Goal: Information Seeking & Learning: Learn about a topic

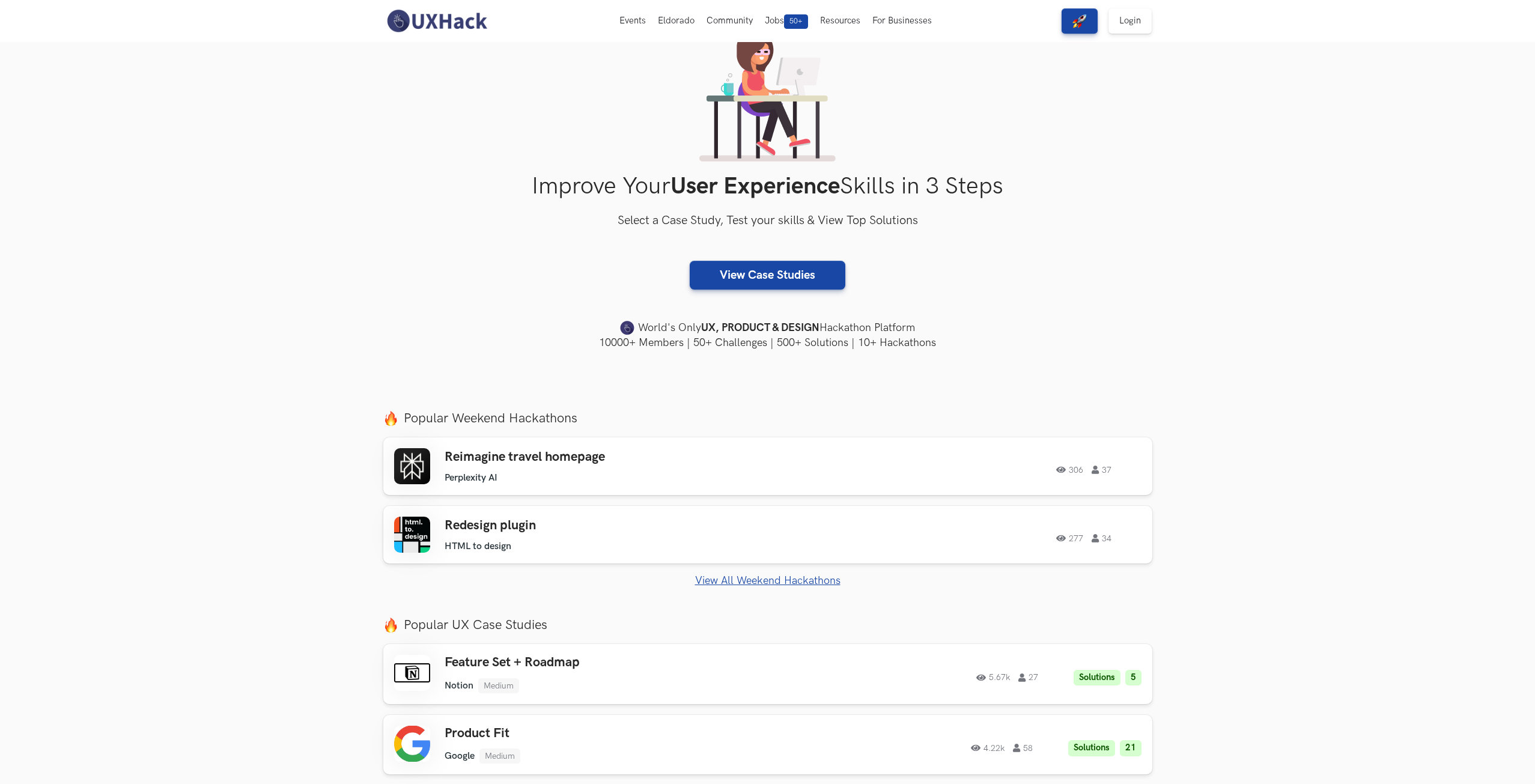
scroll to position [241, 0]
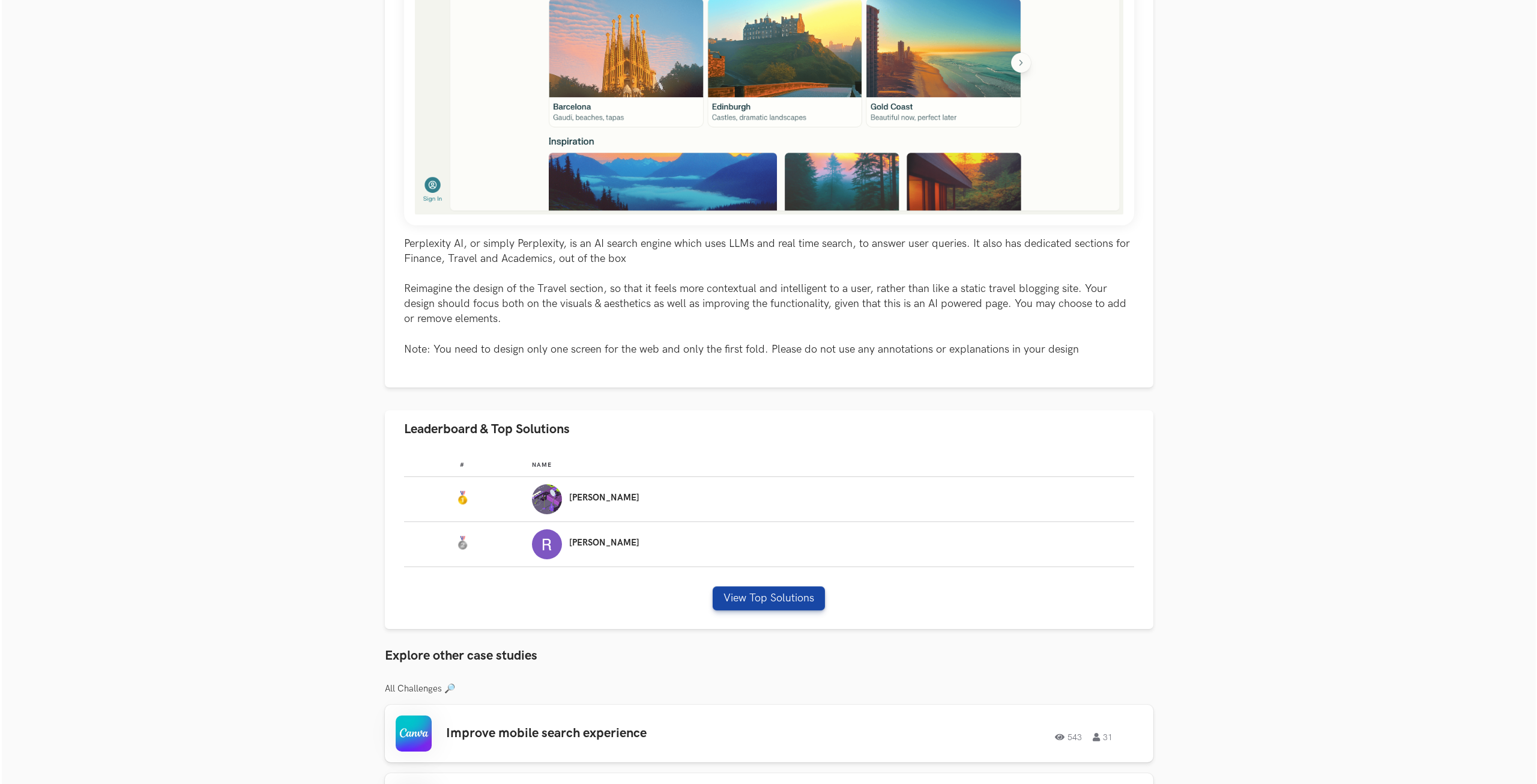
scroll to position [480, 0]
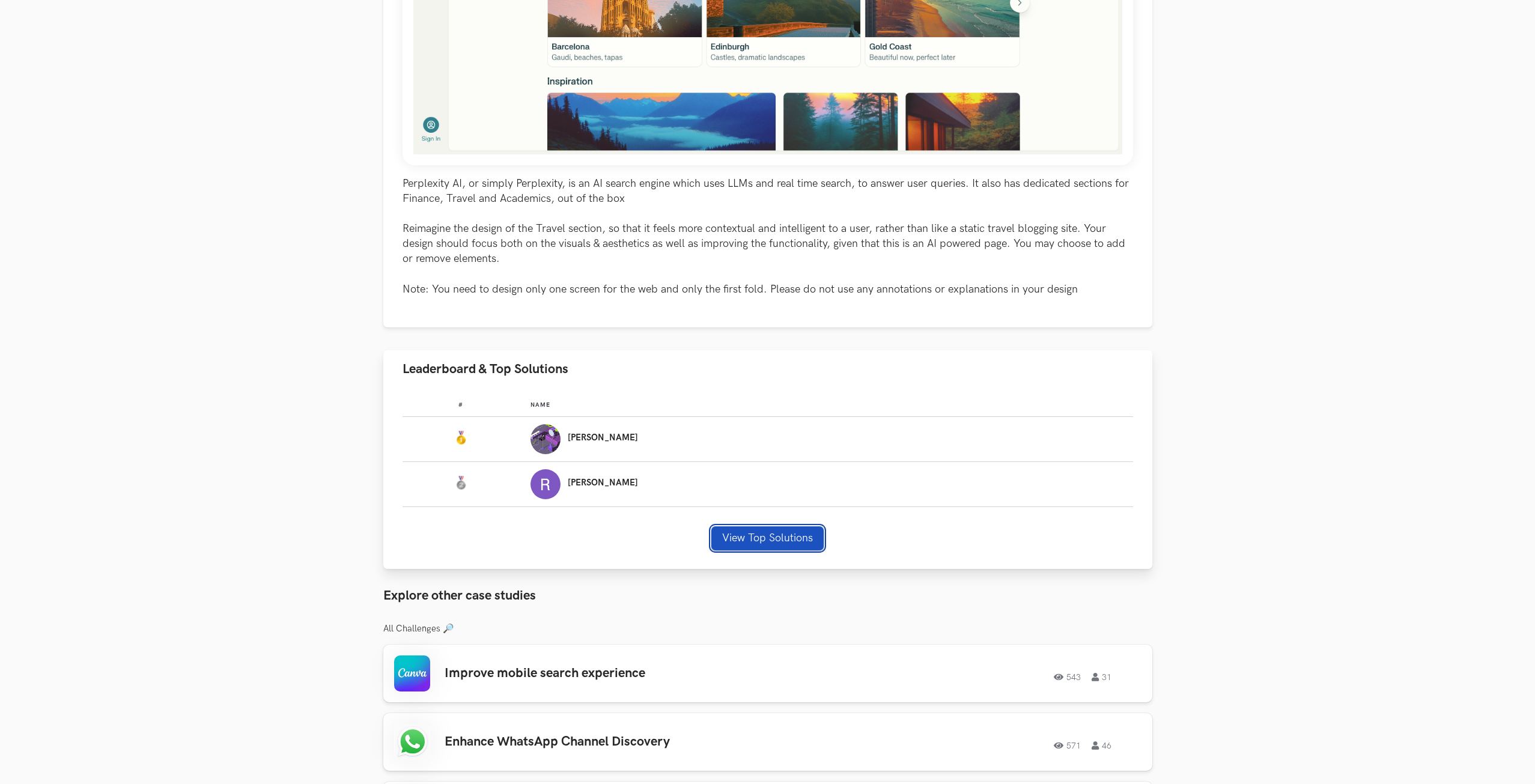
click at [787, 543] on button "View Top Solutions" at bounding box center [767, 538] width 112 height 24
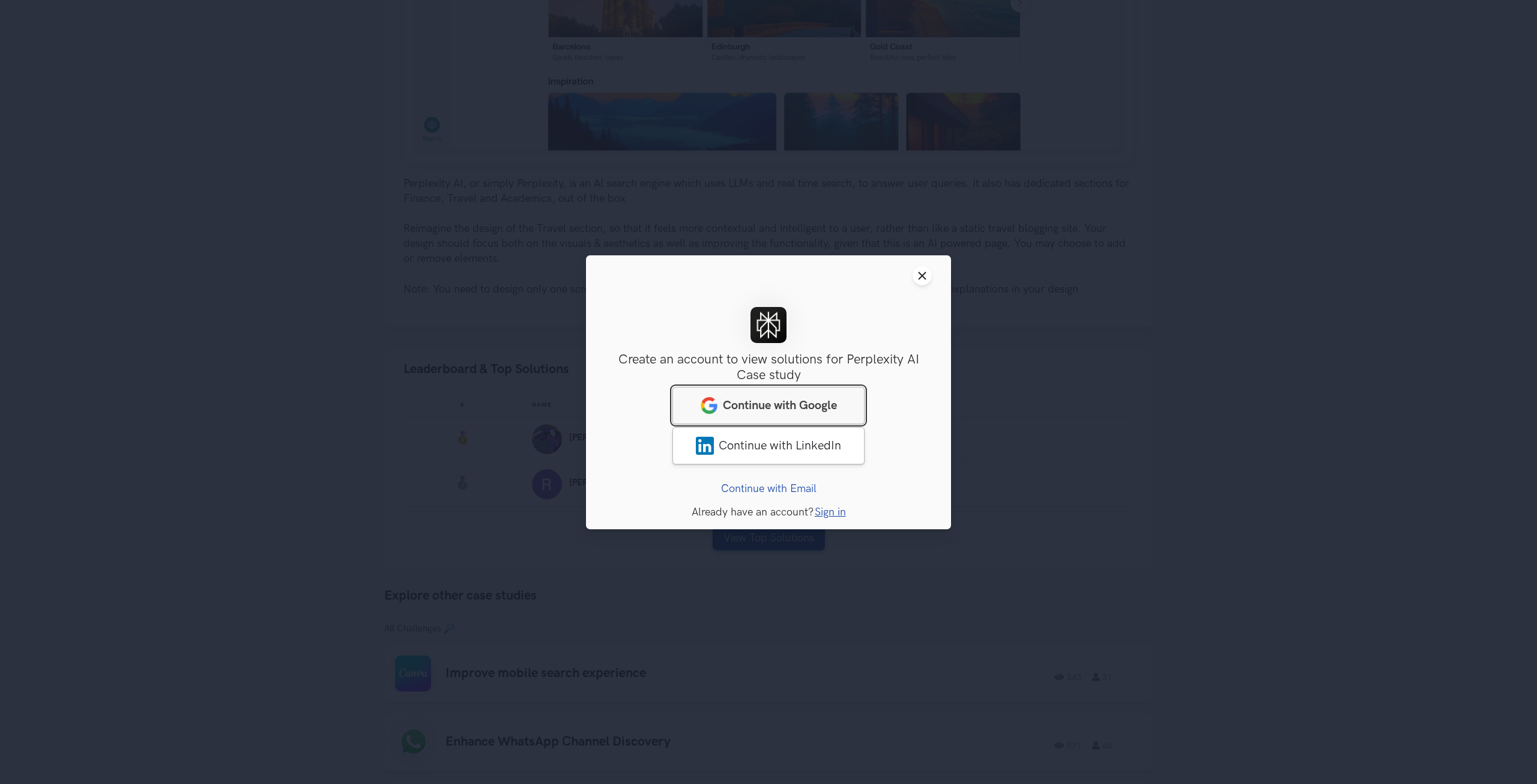
click at [851, 396] on link "Continue with Google" at bounding box center [768, 405] width 192 height 37
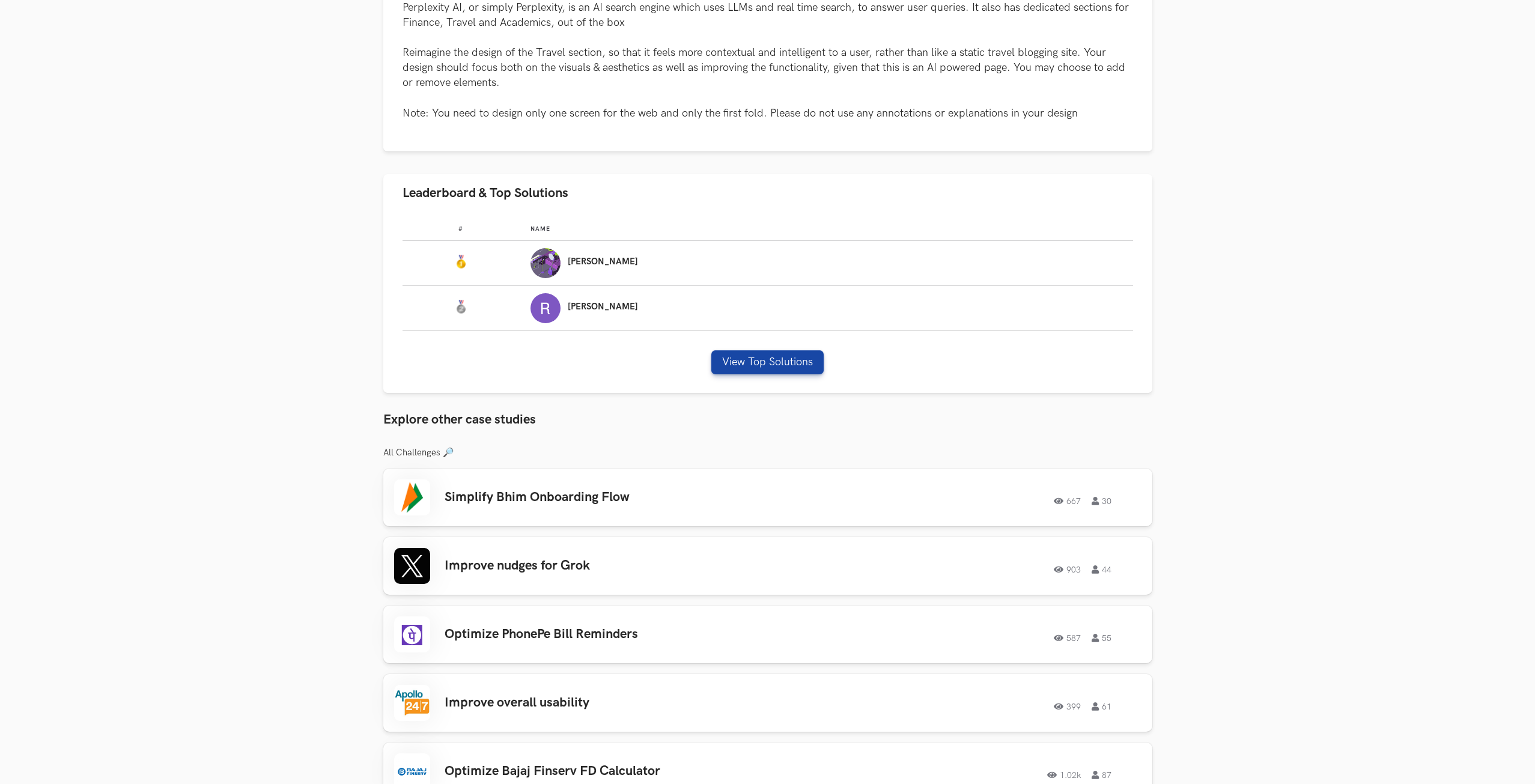
scroll to position [841, 0]
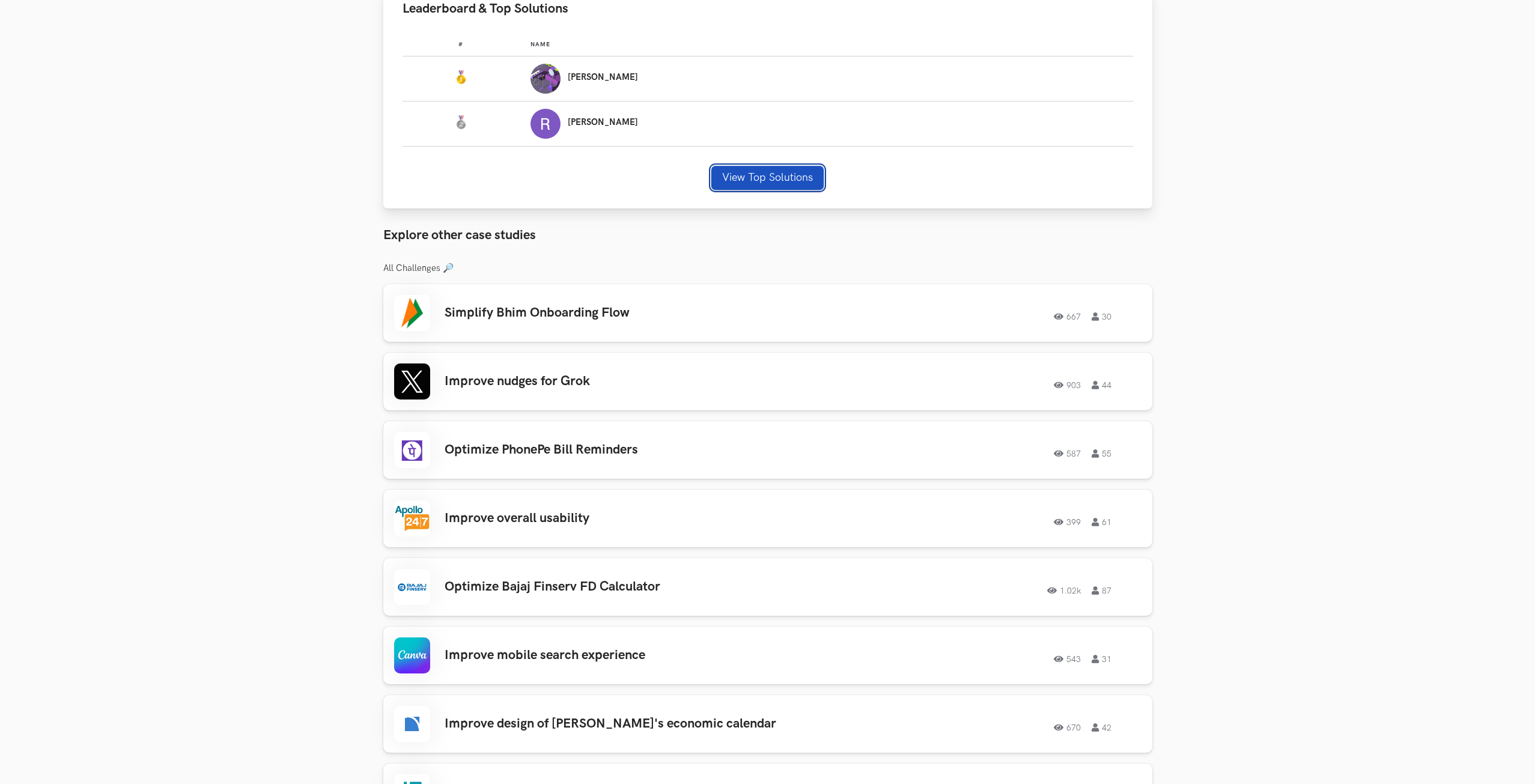
click at [797, 175] on button "View Top Solutions" at bounding box center [767, 178] width 112 height 24
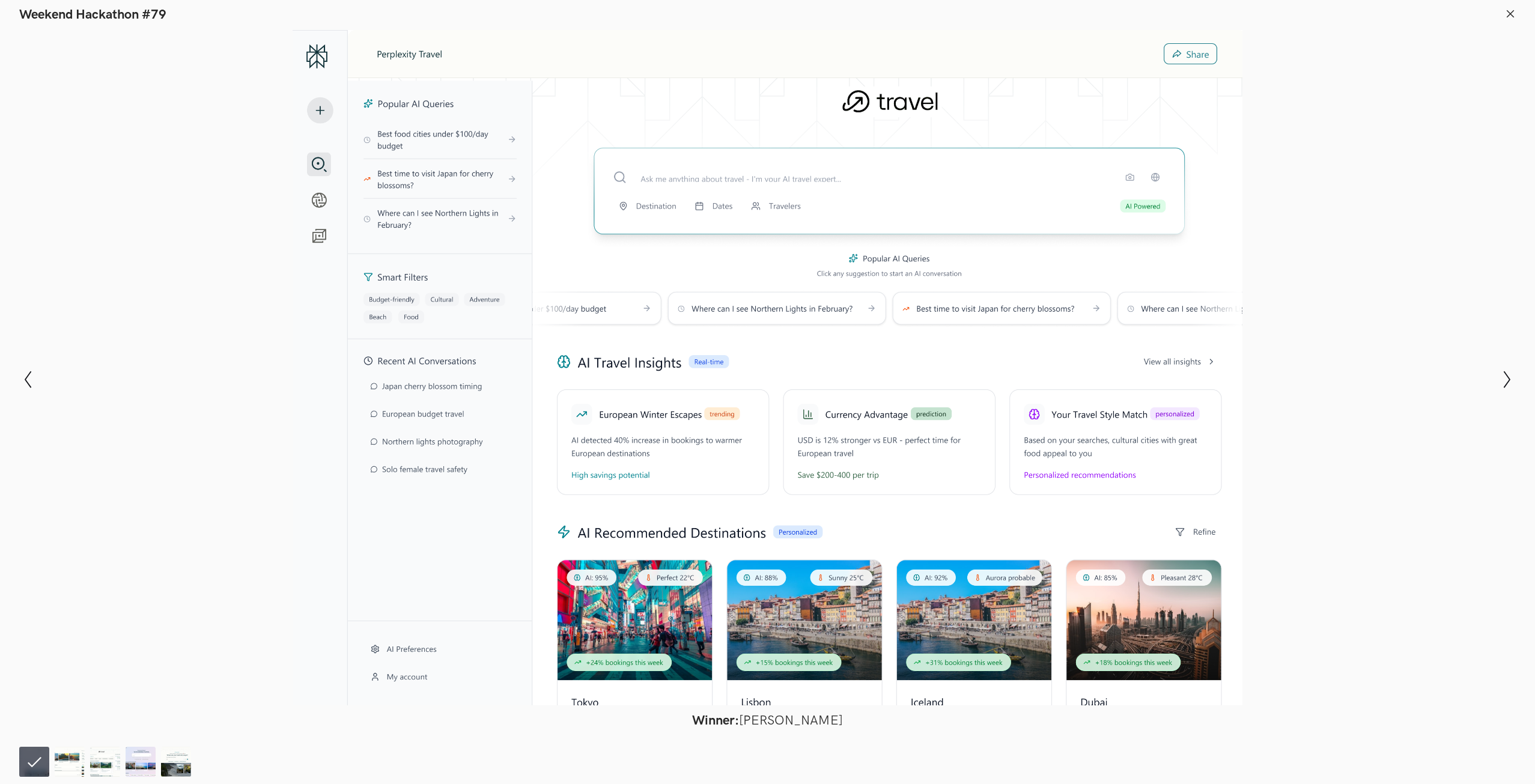
scroll to position [901, 0]
click at [1509, 374] on icon "Show next slide" at bounding box center [1507, 378] width 17 height 17
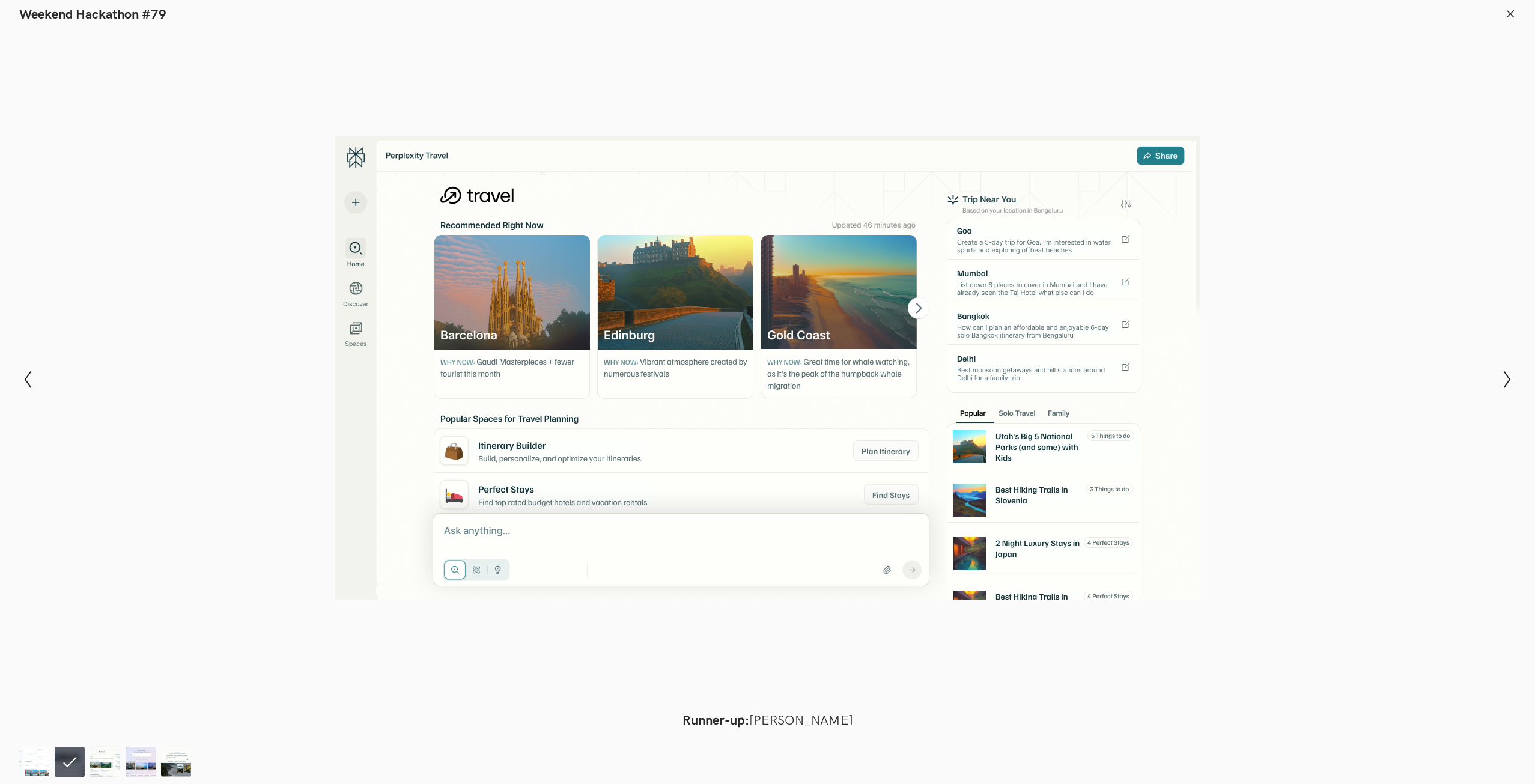
click at [1343, 326] on div at bounding box center [767, 367] width 1447 height 675
click at [1509, 14] on icon at bounding box center [1510, 14] width 11 height 11
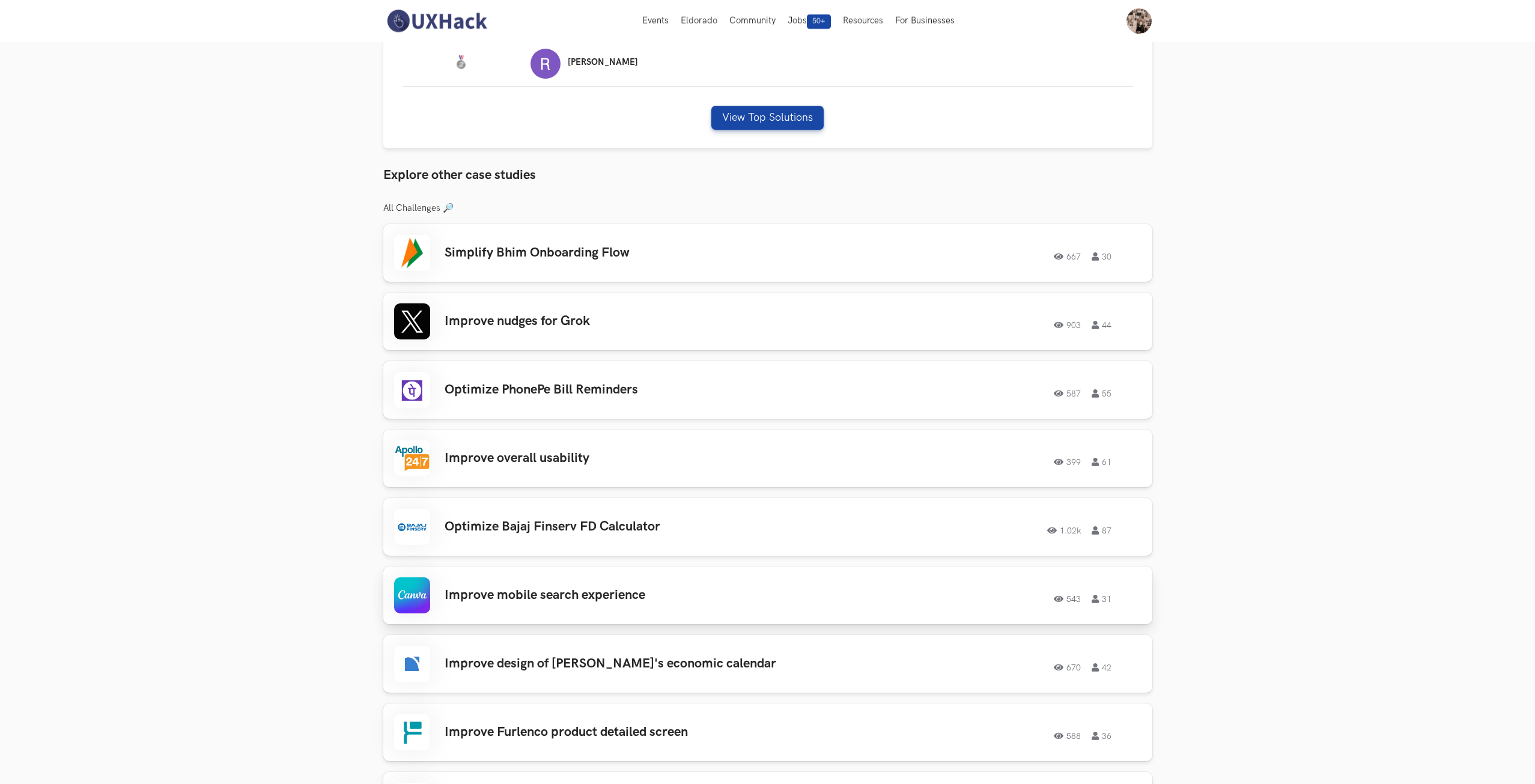
click at [703, 606] on div "Improve mobile search experience 543 31 543 31" at bounding box center [768, 595] width 748 height 36
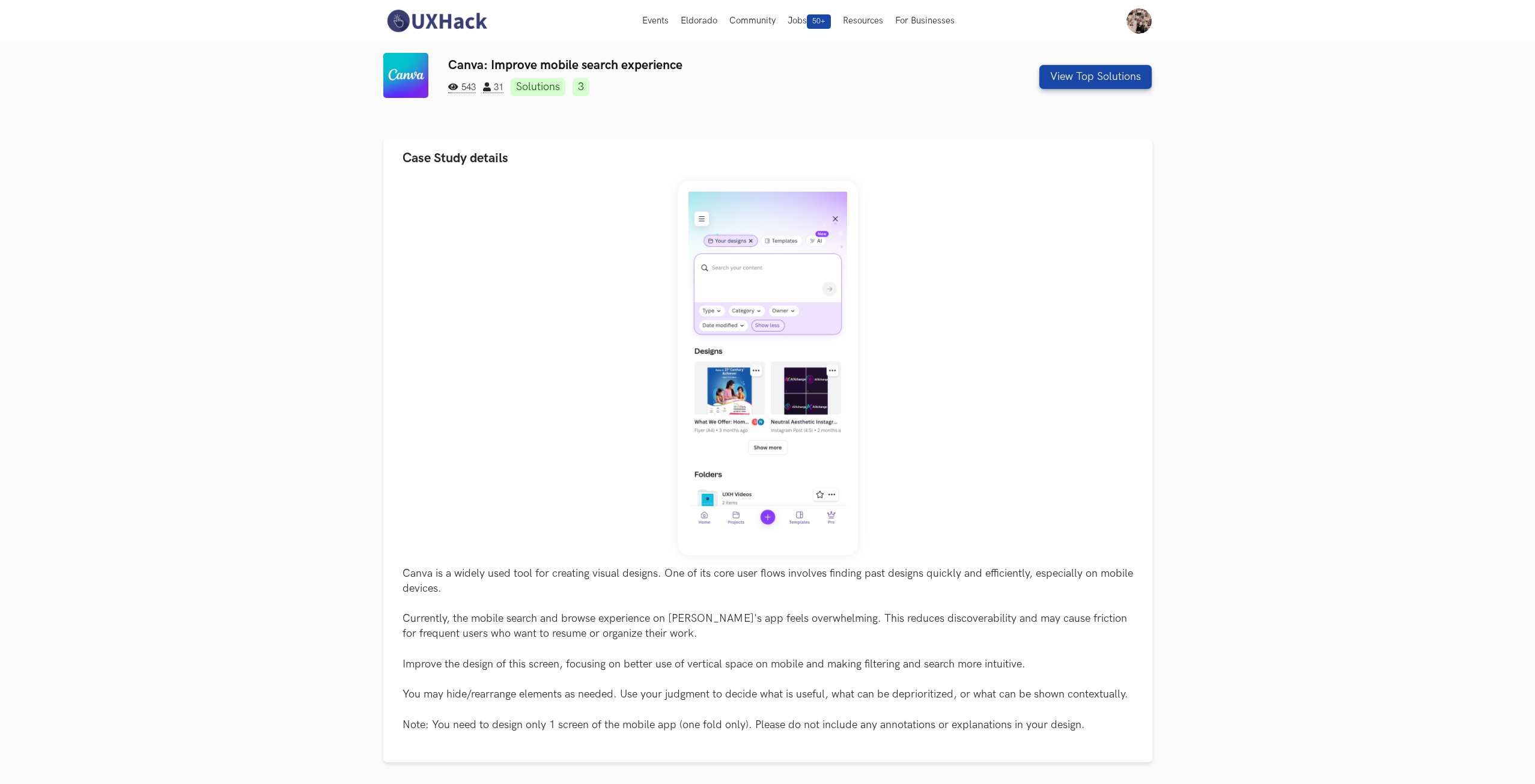
click at [232, 388] on section "Canva: Improve mobile search experience 543 31 Solutions 3 View Top Solutions C…" at bounding box center [767, 739] width 1535 height 1396
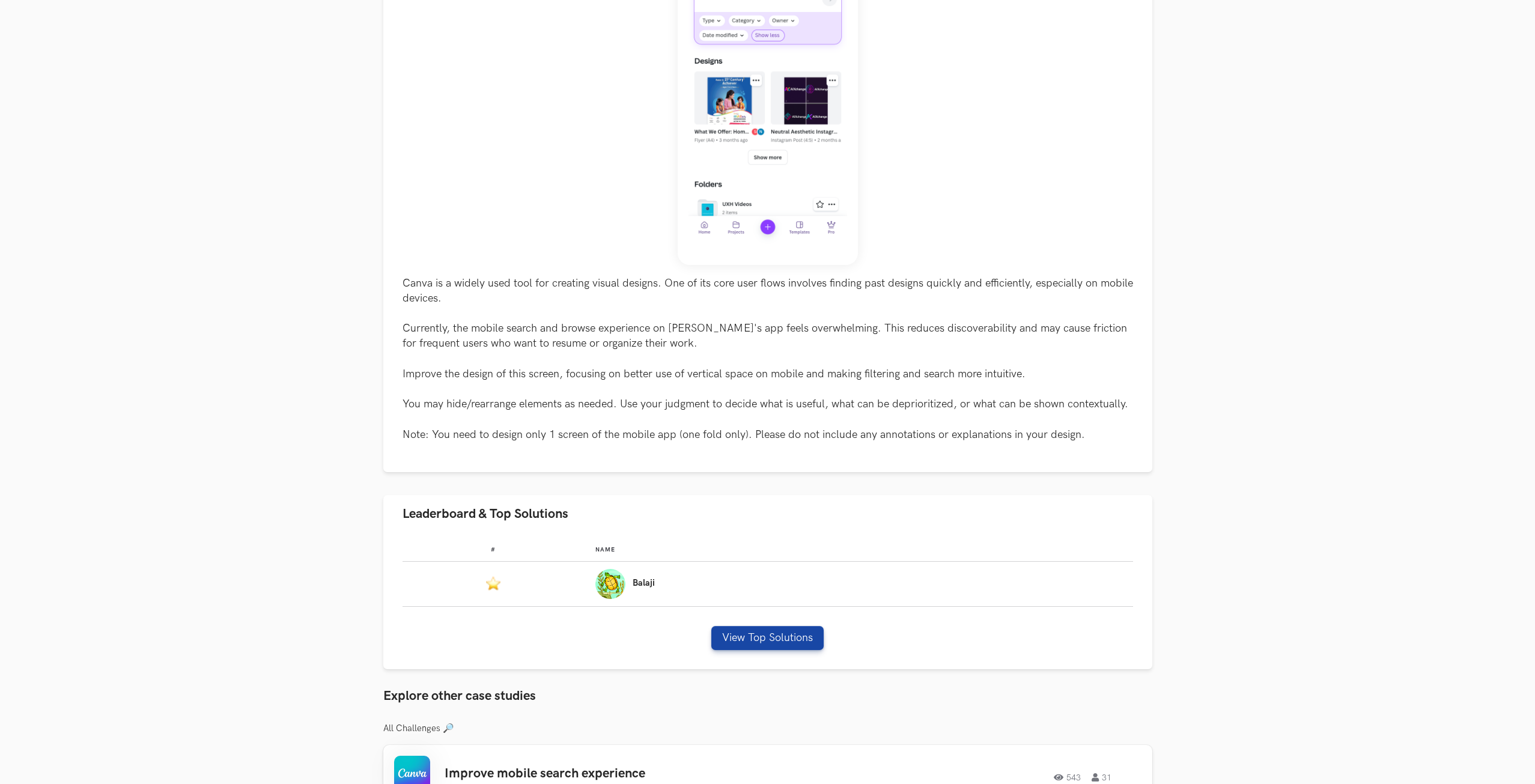
scroll to position [300, 0]
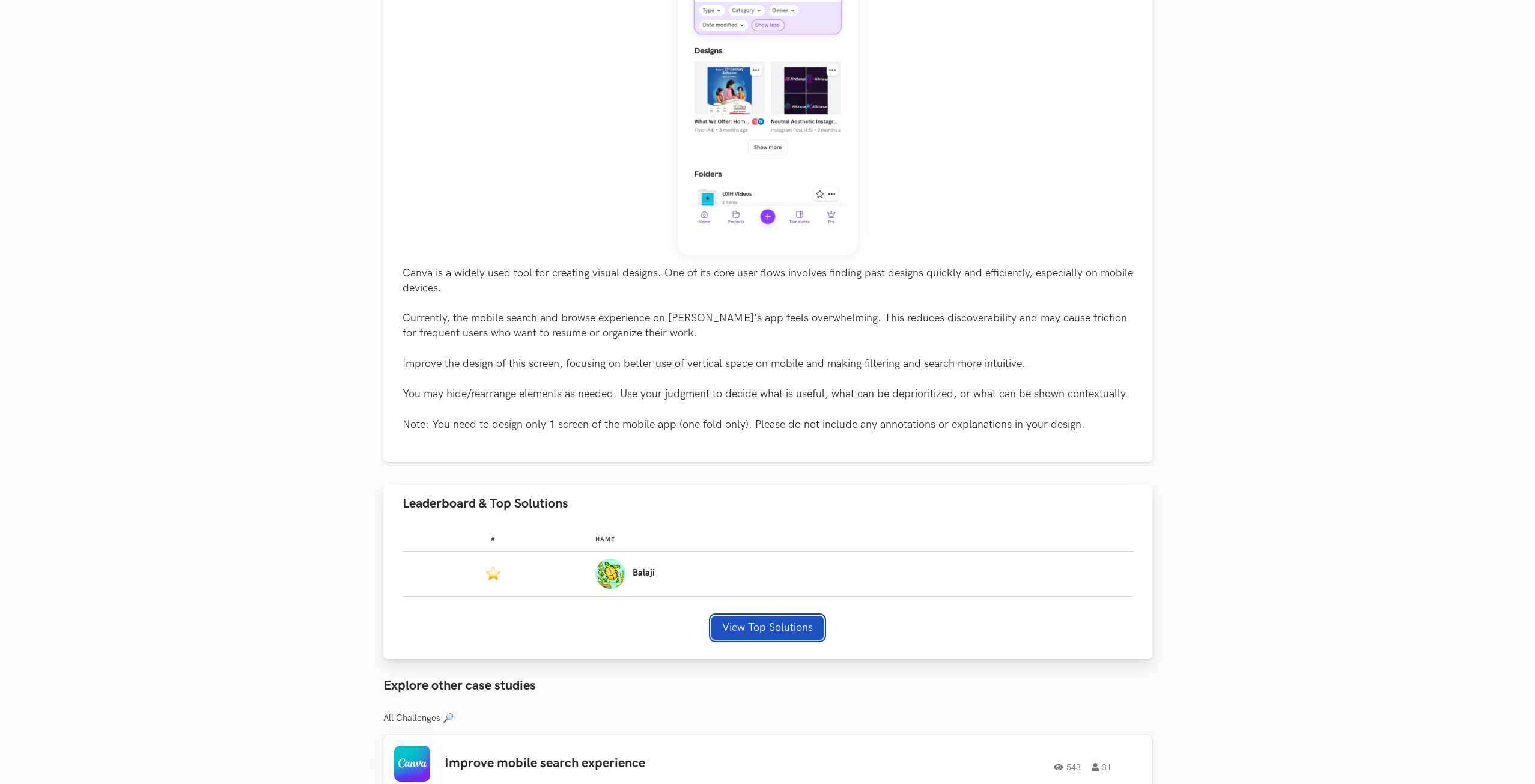
click at [752, 624] on button "View Top Solutions" at bounding box center [767, 627] width 112 height 24
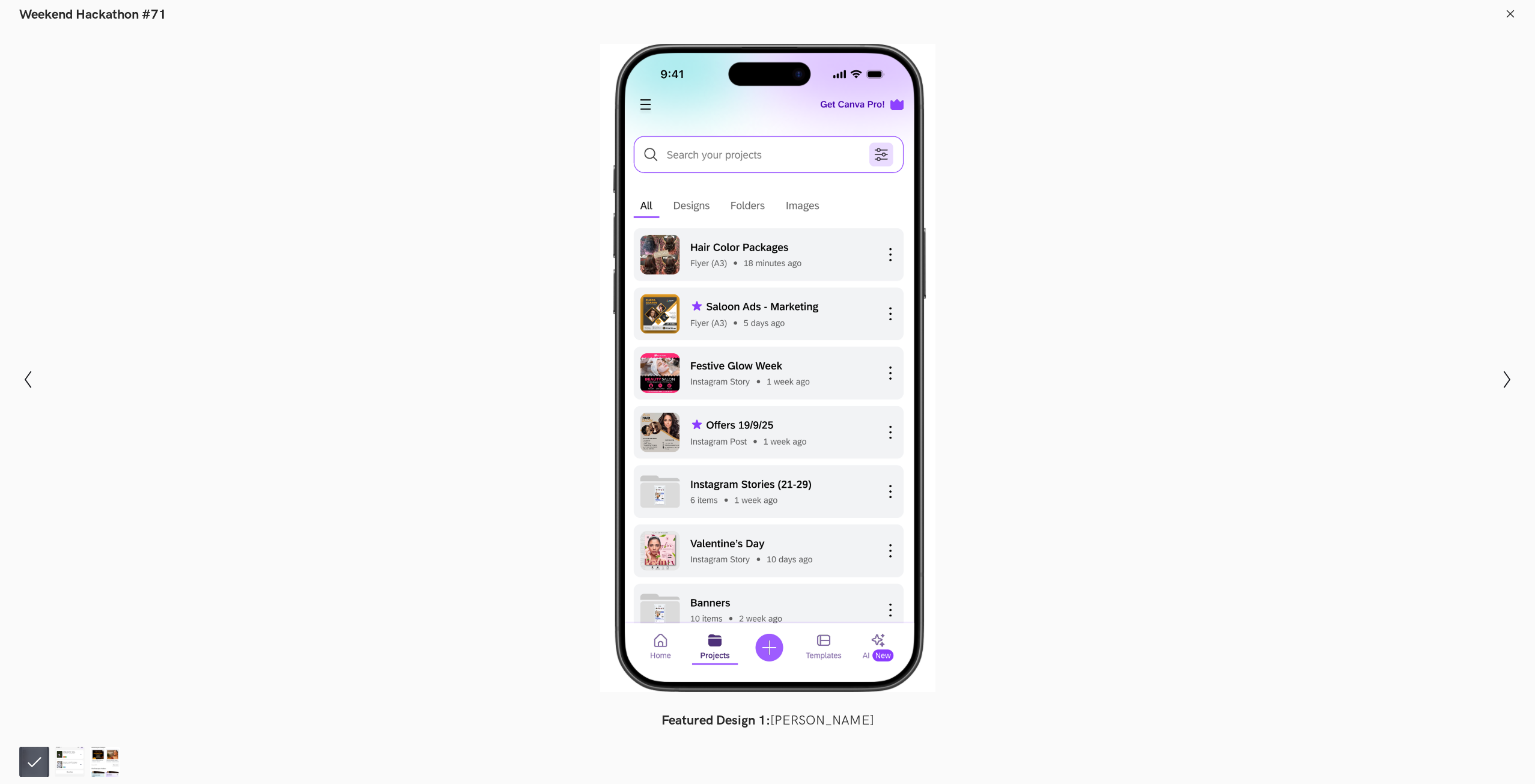
click at [994, 397] on div at bounding box center [767, 367] width 1447 height 675
click at [1517, 389] on div "Modal Gallery Slideshow Featured Design 1: Balaji Kannan Honorable Mention: Yuv…" at bounding box center [767, 379] width 1535 height 713
click at [1514, 388] on button "Show next slide" at bounding box center [1507, 379] width 17 height 35
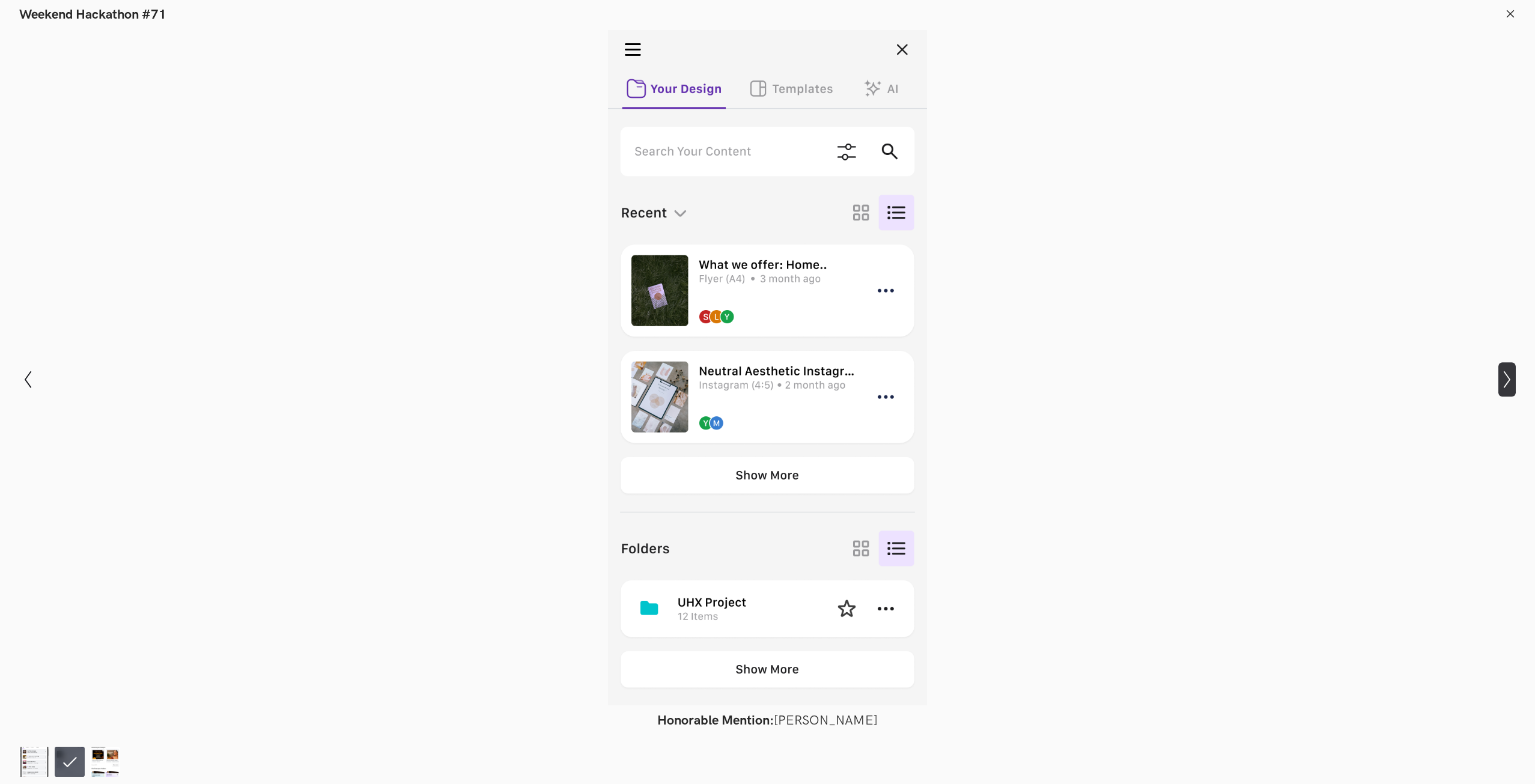
click at [1514, 388] on button "Show next slide" at bounding box center [1507, 379] width 17 height 35
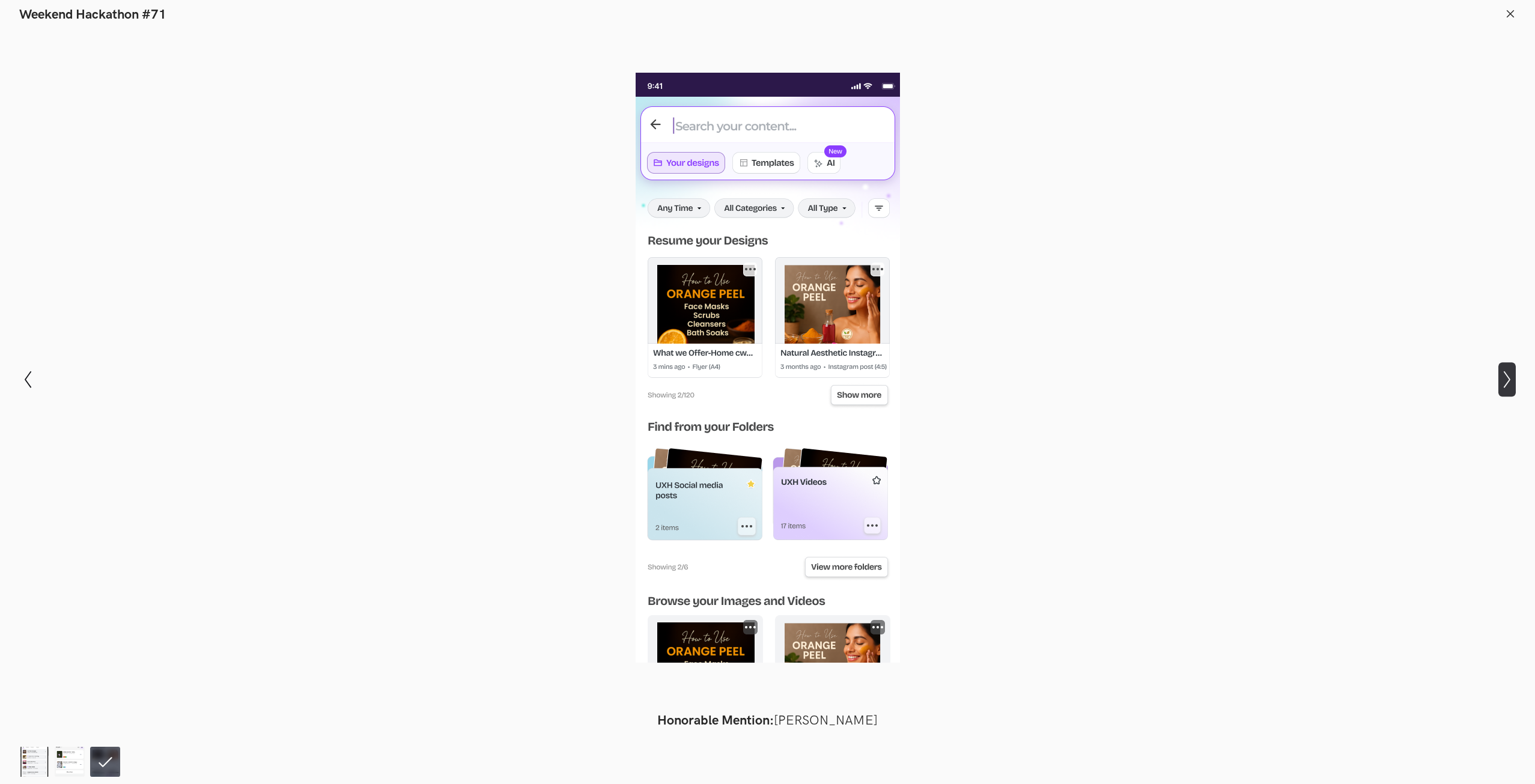
click at [1514, 388] on button "Show next slide" at bounding box center [1507, 379] width 17 height 35
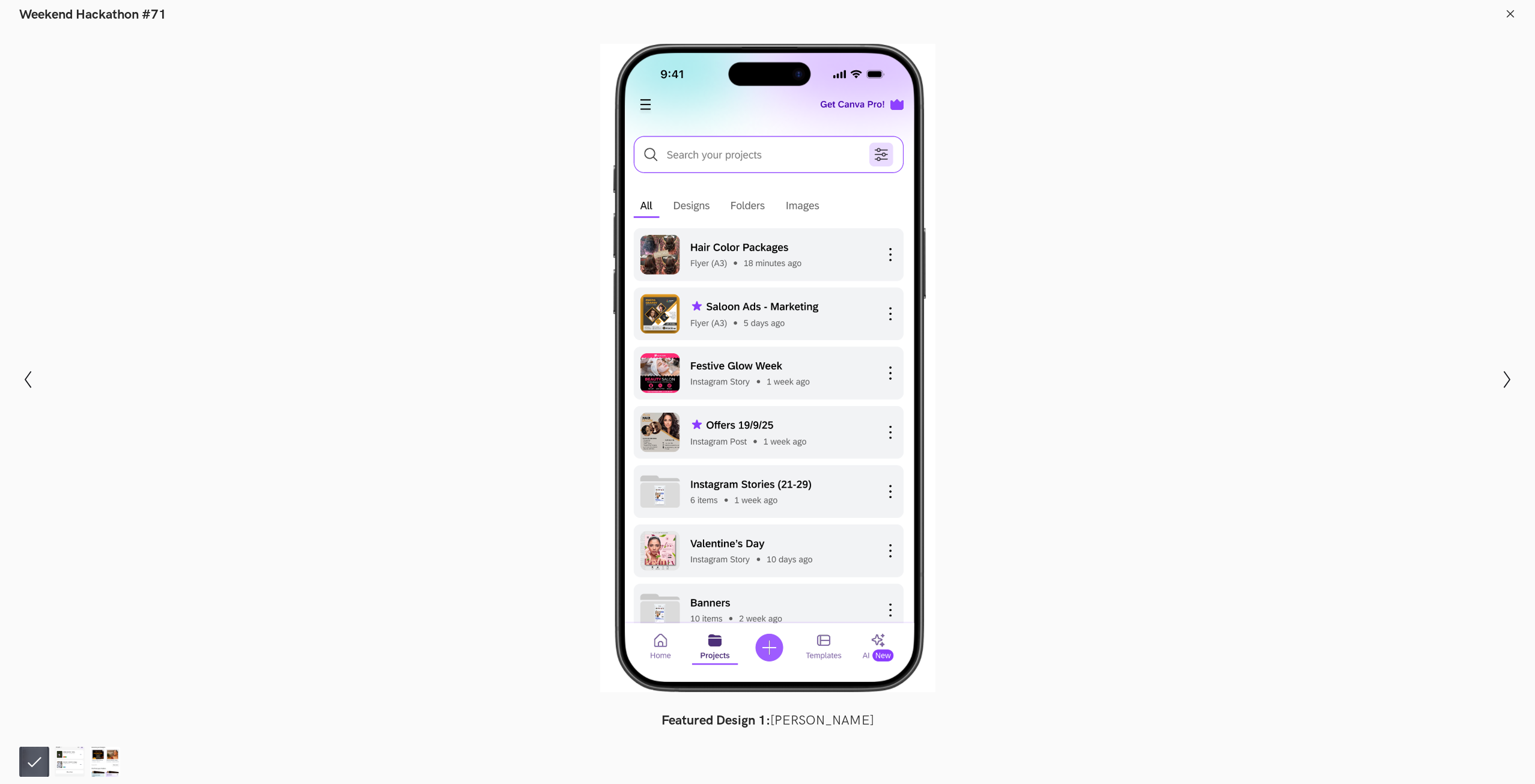
click at [1509, 13] on icon at bounding box center [1510, 14] width 11 height 11
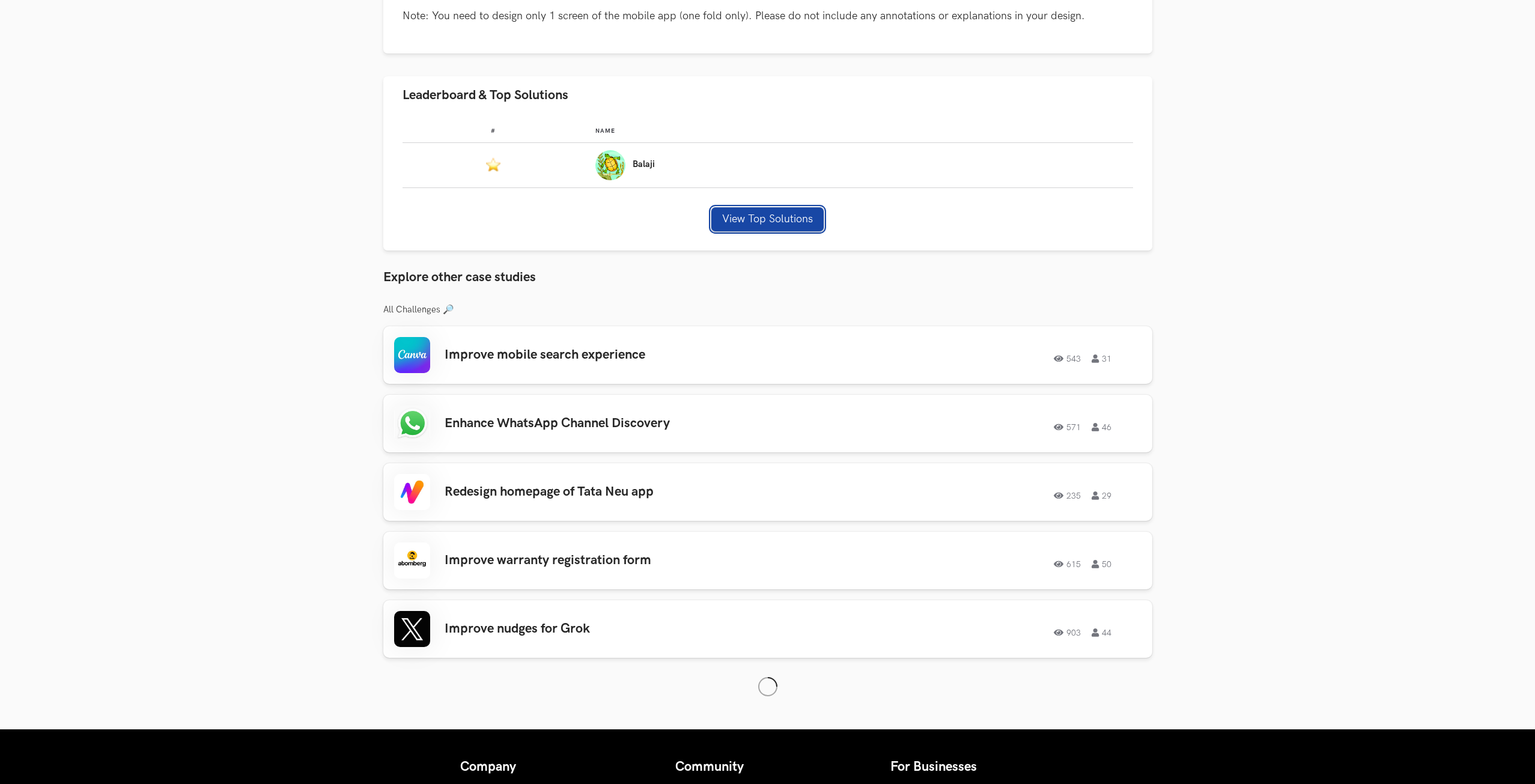
scroll to position [721, 0]
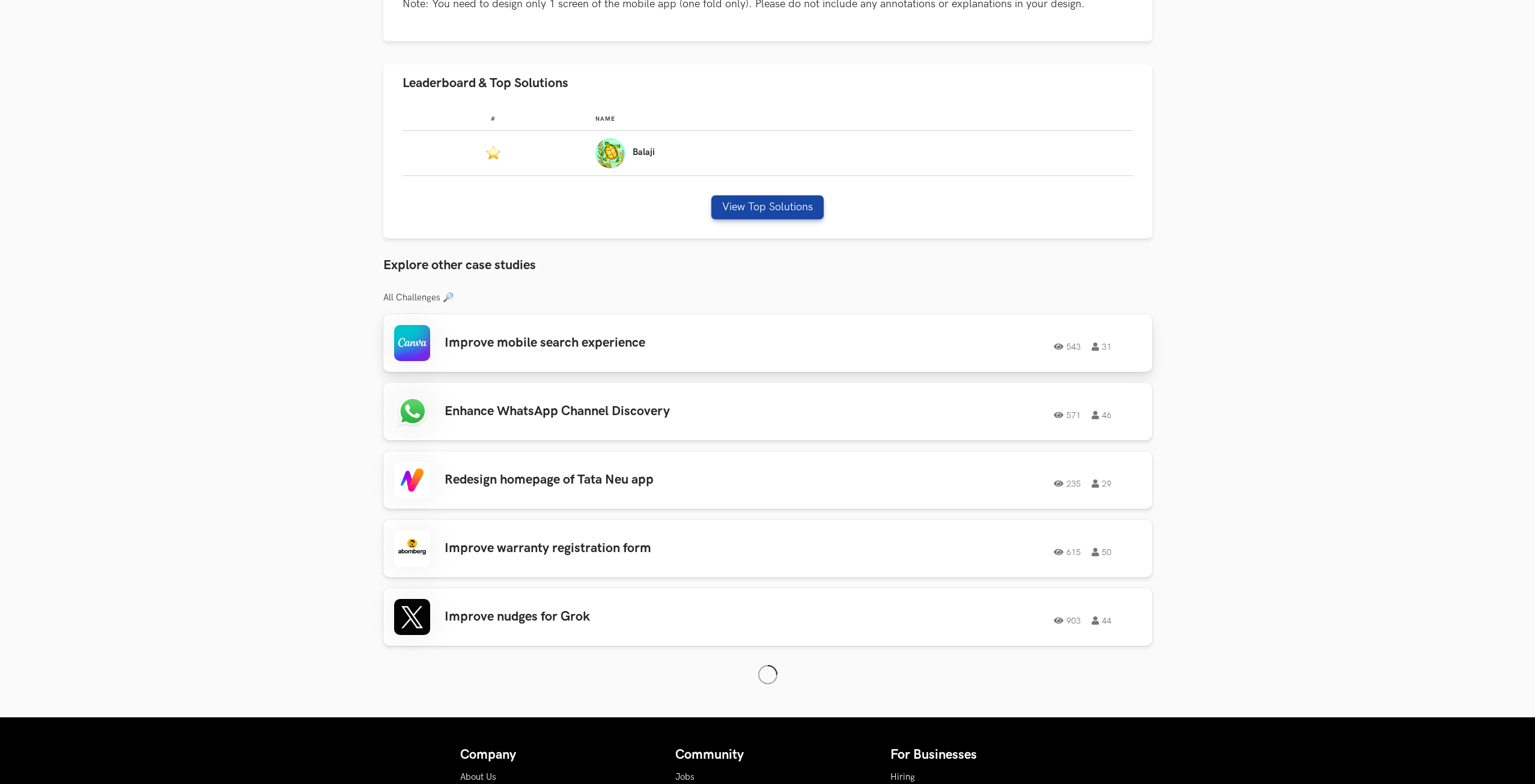
click at [649, 358] on div "Improve mobile search experience 543 31 543 31" at bounding box center [768, 343] width 748 height 36
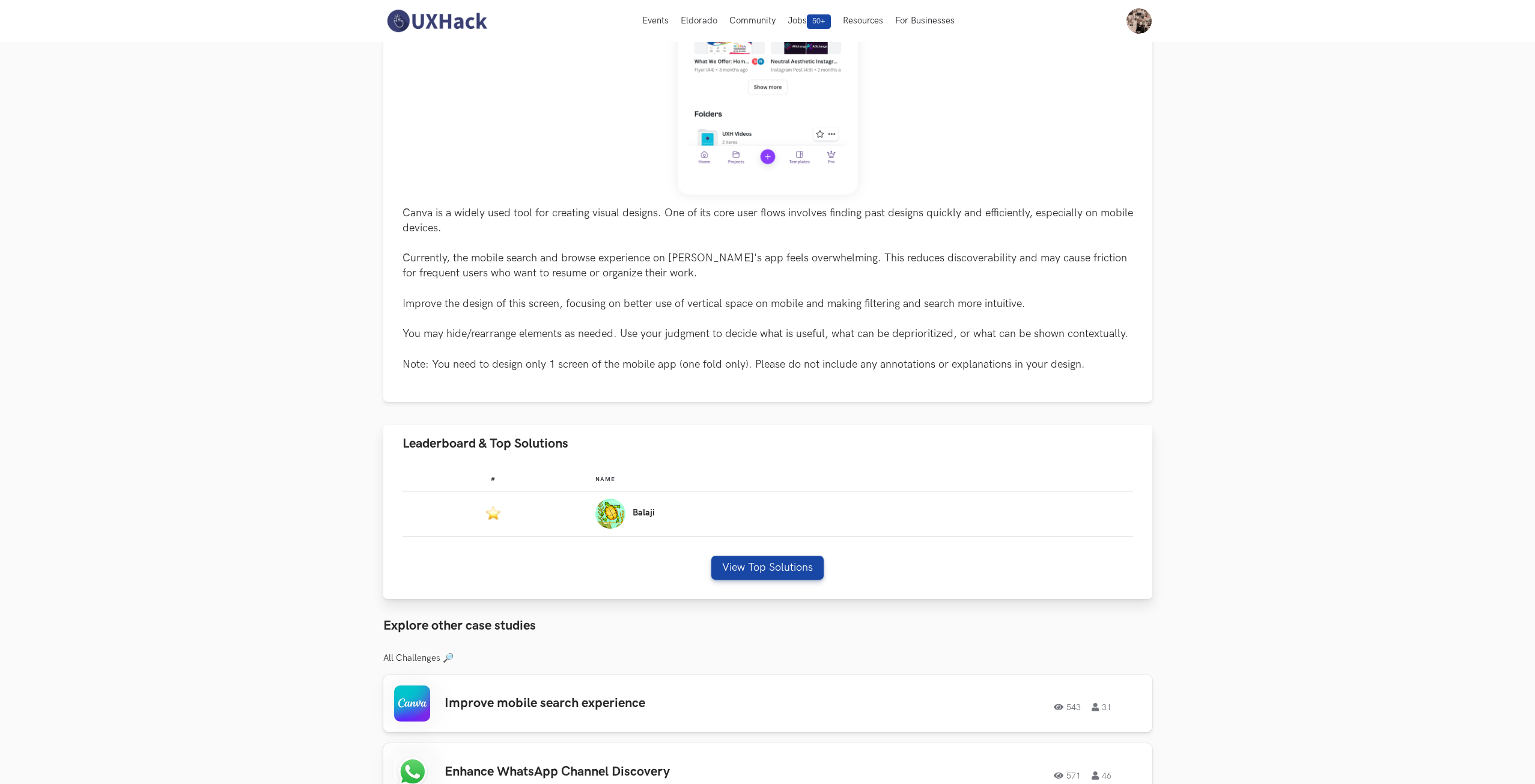
scroll to position [0, 0]
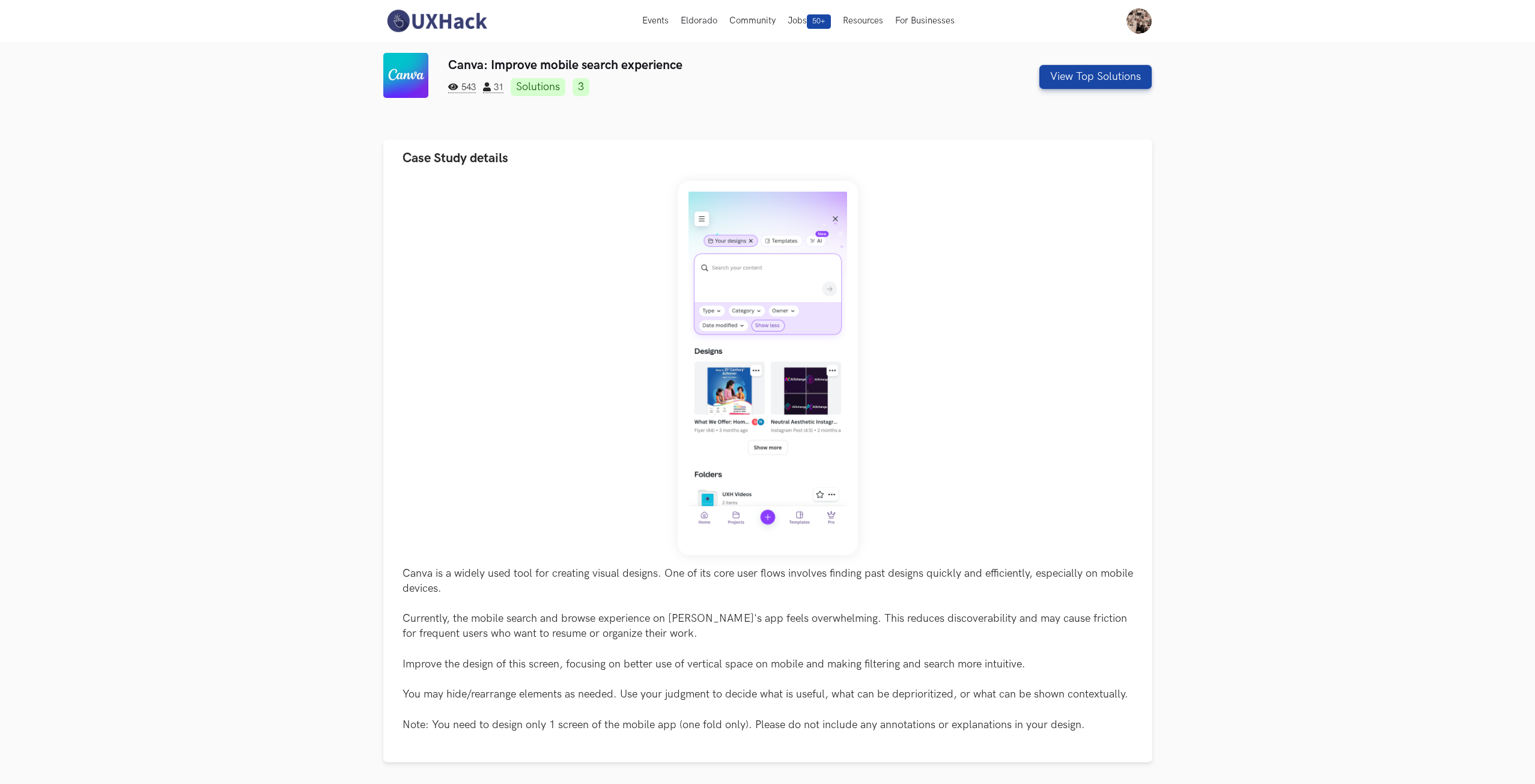
click at [470, 20] on img at bounding box center [436, 21] width 107 height 26
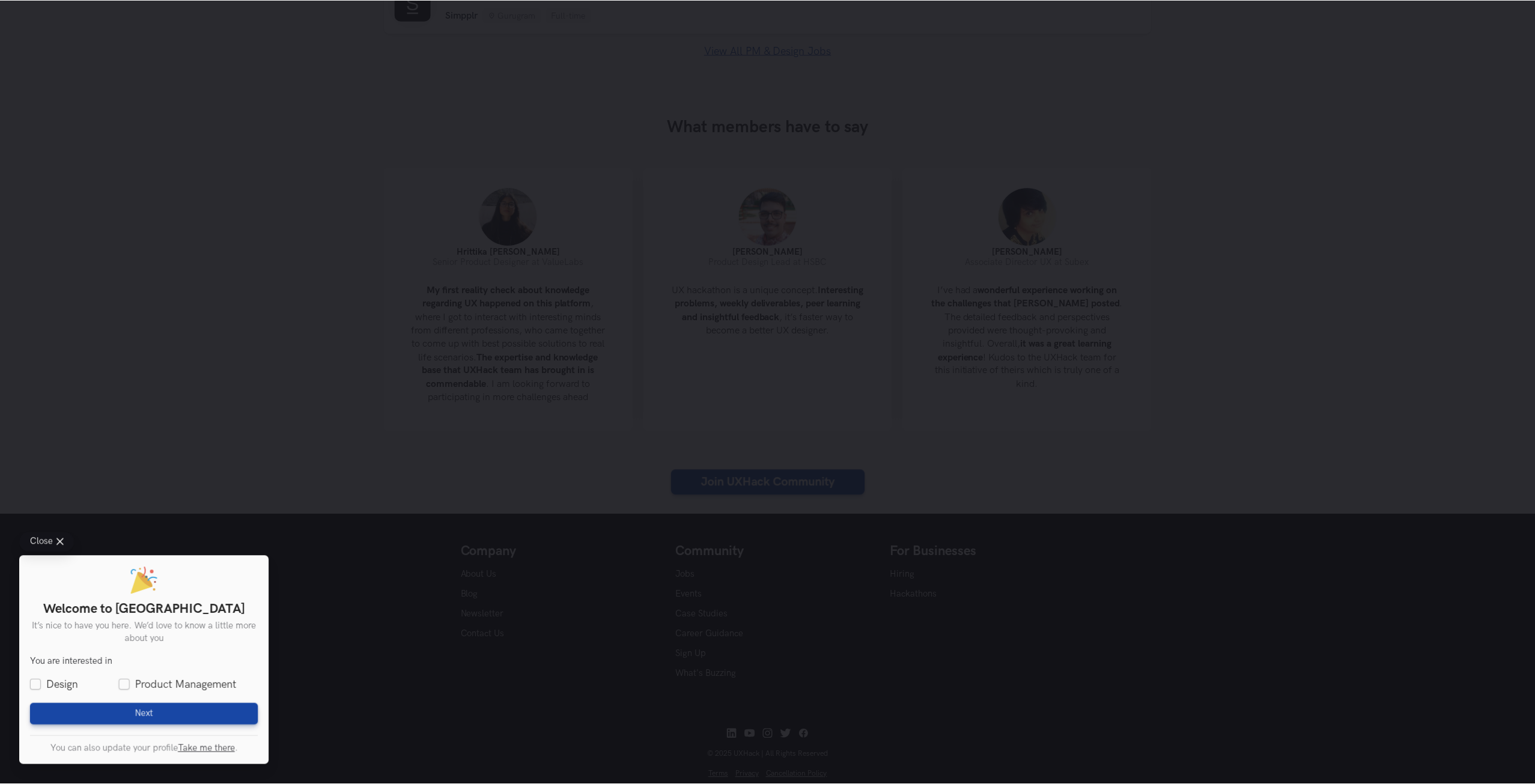
scroll to position [1021, 0]
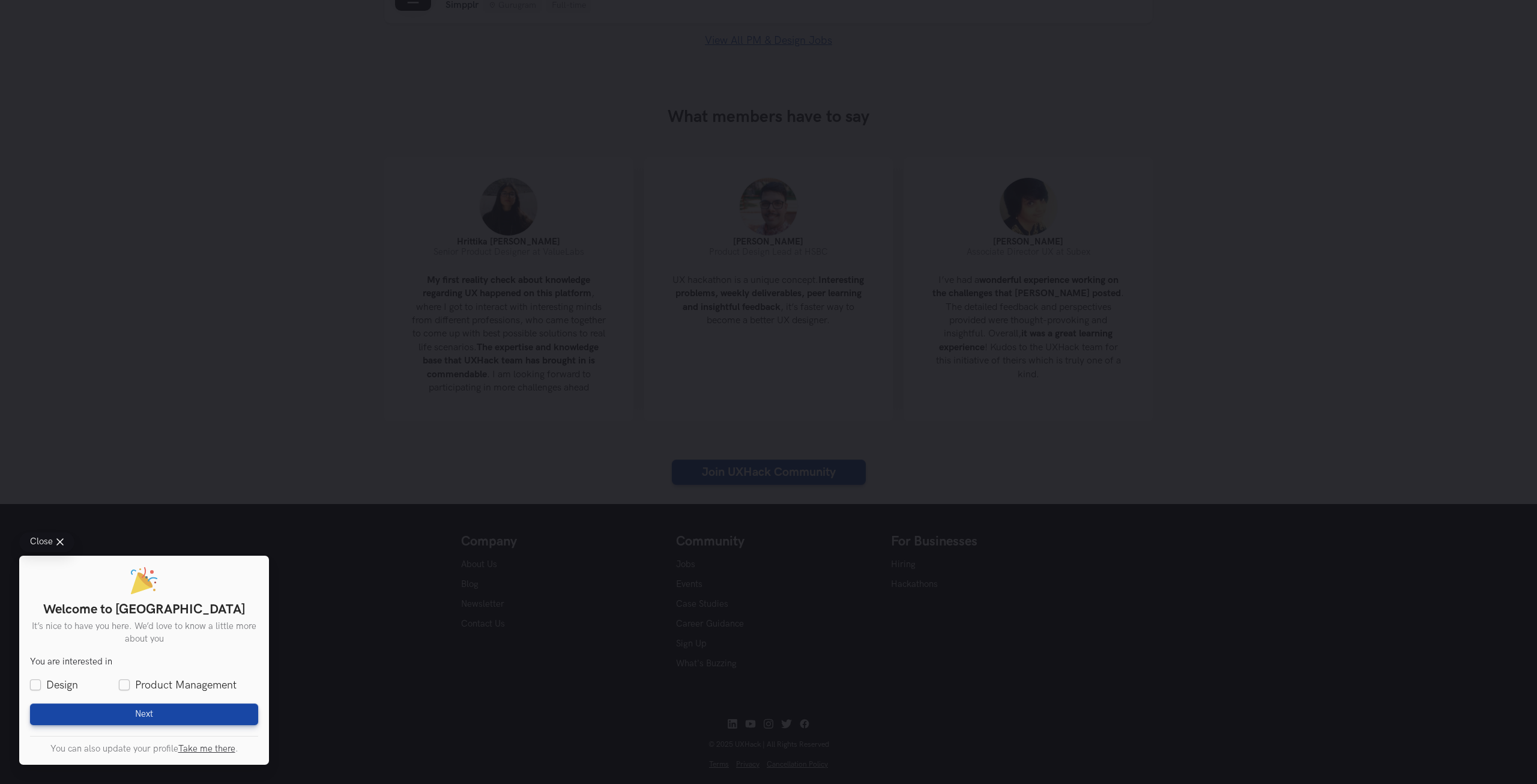
click at [239, 382] on div "Close Welcome to UXHack It’s nice to have you here. We’d love to know a little …" at bounding box center [768, 392] width 1537 height 784
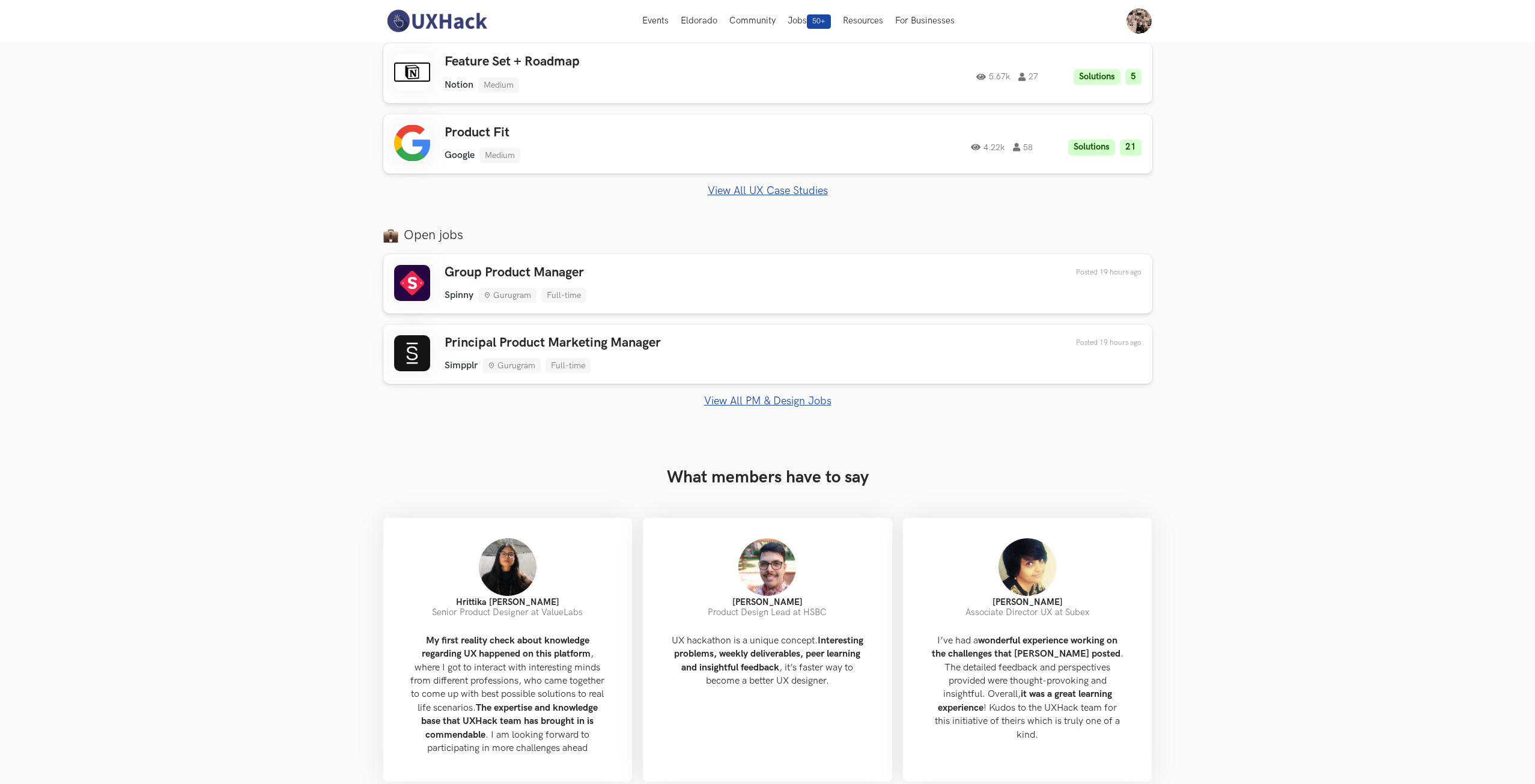
scroll to position [300, 0]
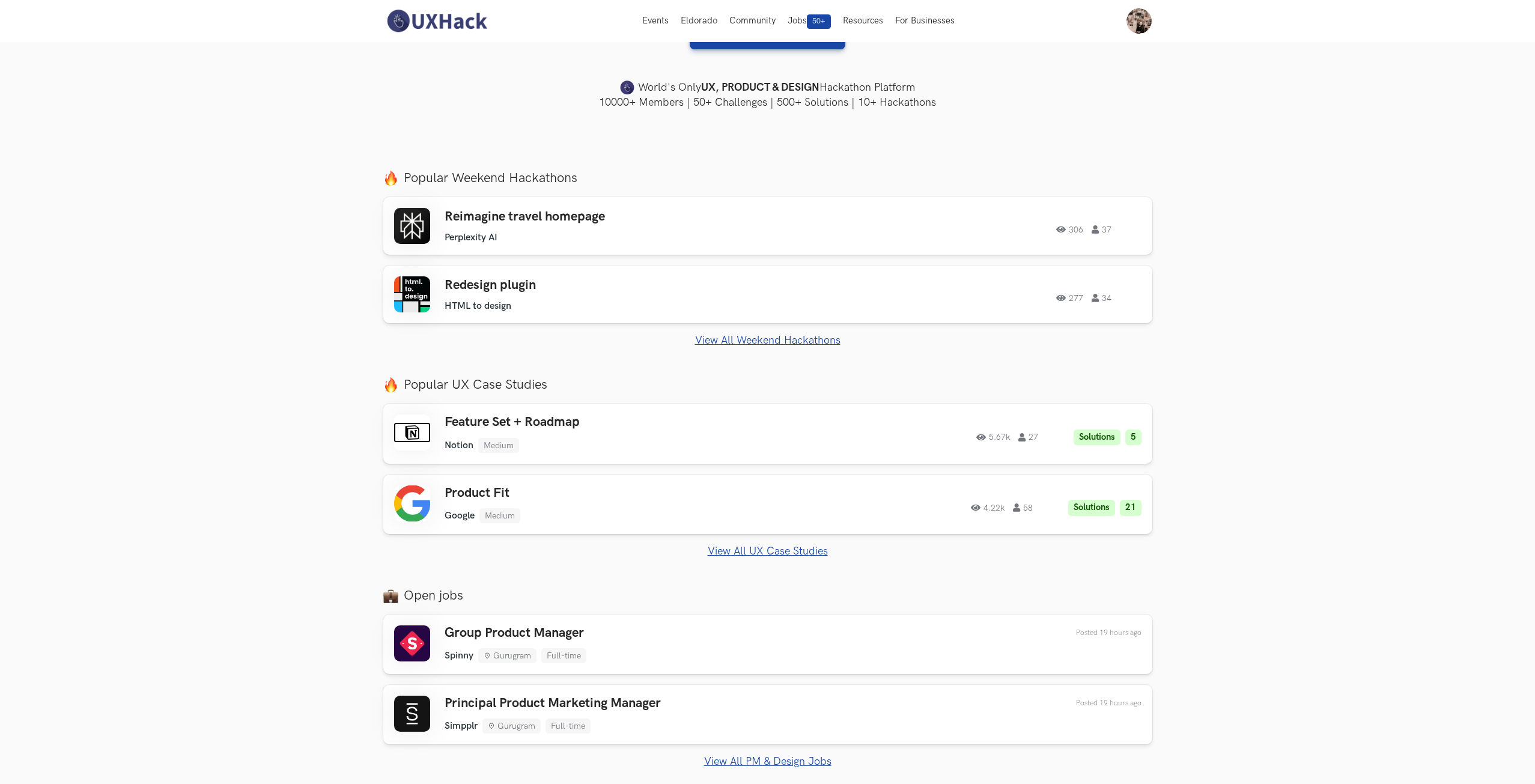
click at [786, 553] on link "View All UX Case Studies" at bounding box center [767, 552] width 769 height 13
